Goal: Task Accomplishment & Management: Manage account settings

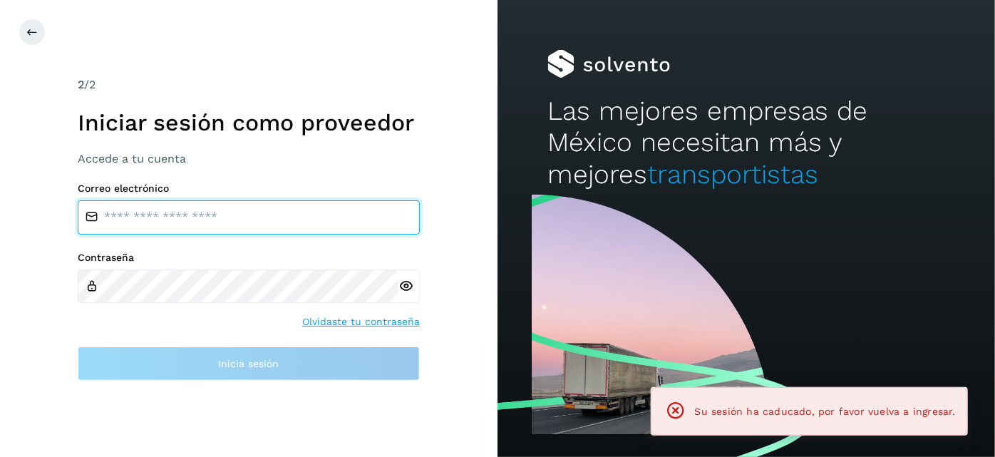
type input "**********"
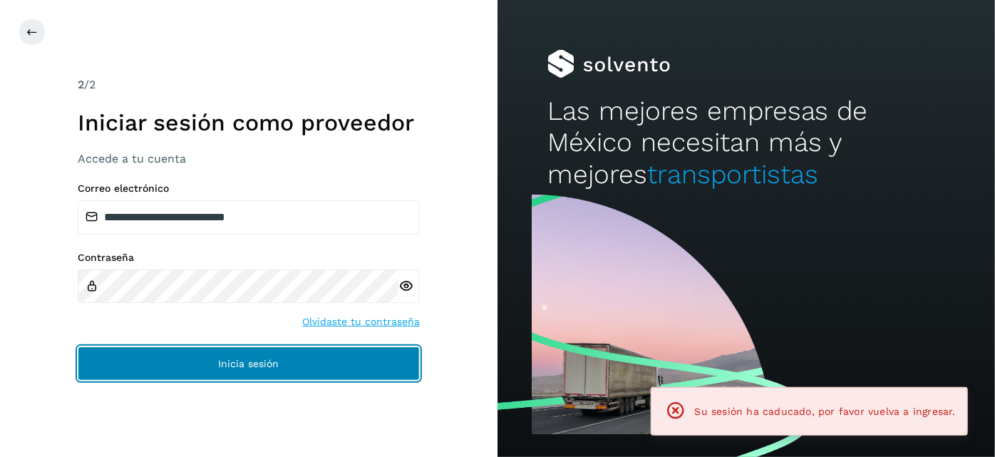
click at [345, 370] on button "Inicia sesión" at bounding box center [249, 364] width 342 height 34
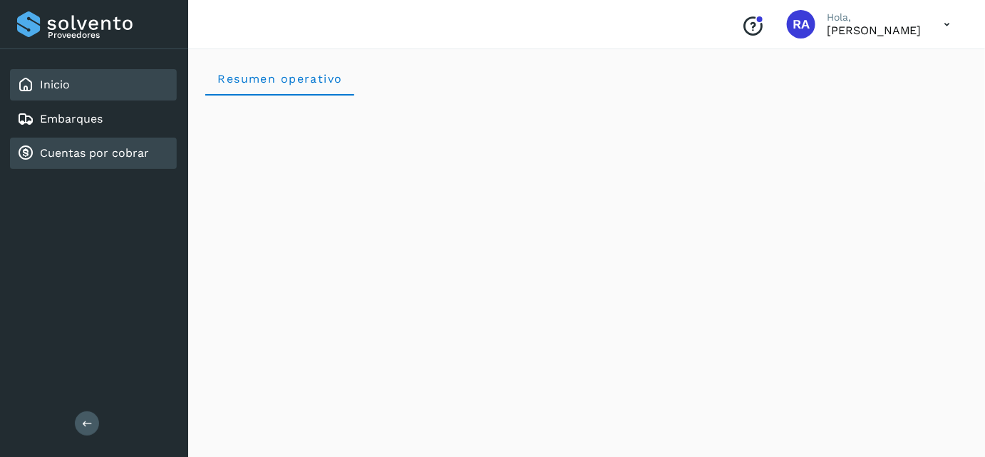
click at [117, 155] on link "Cuentas por cobrar" at bounding box center [94, 153] width 109 height 14
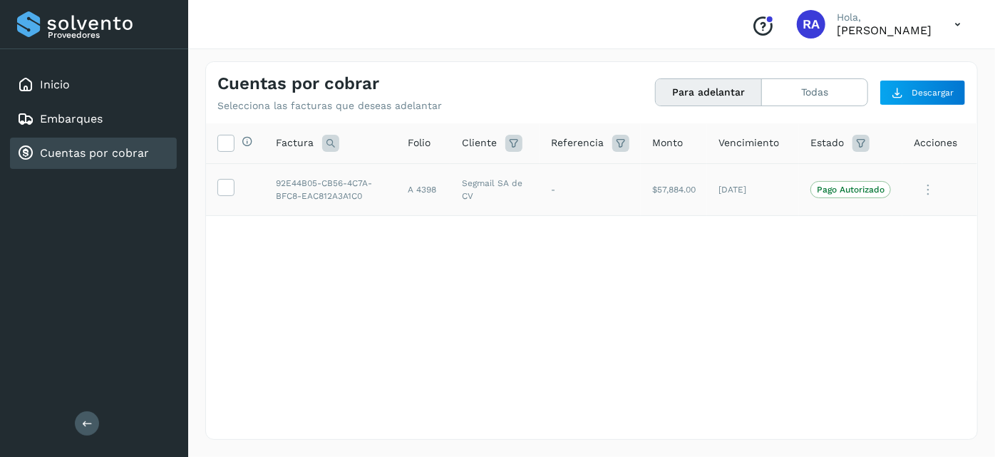
click at [927, 195] on icon at bounding box center [928, 189] width 29 height 29
